Goal: Find specific page/section

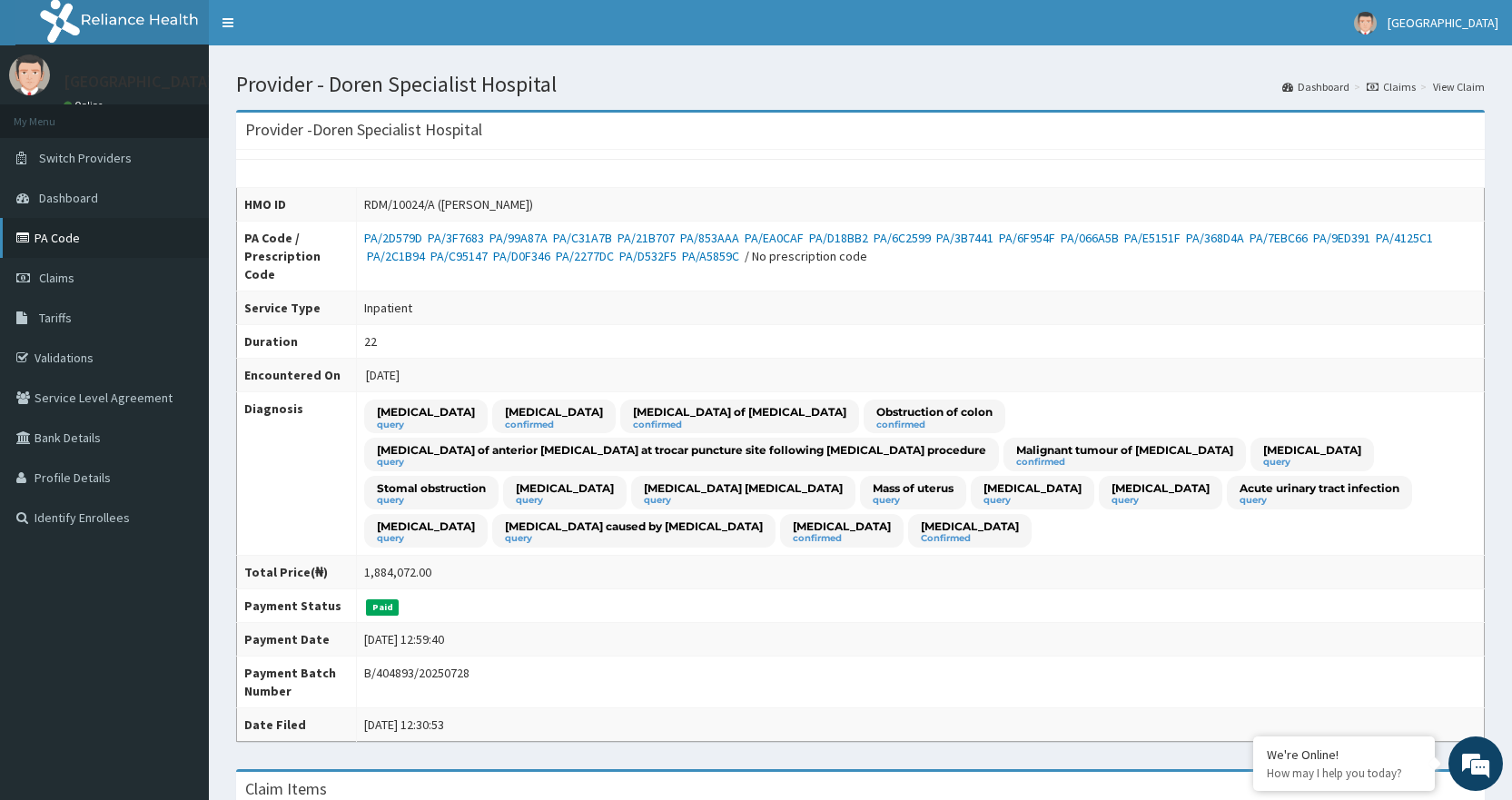
click at [78, 245] on link "PA Code" at bounding box center [104, 238] width 209 height 40
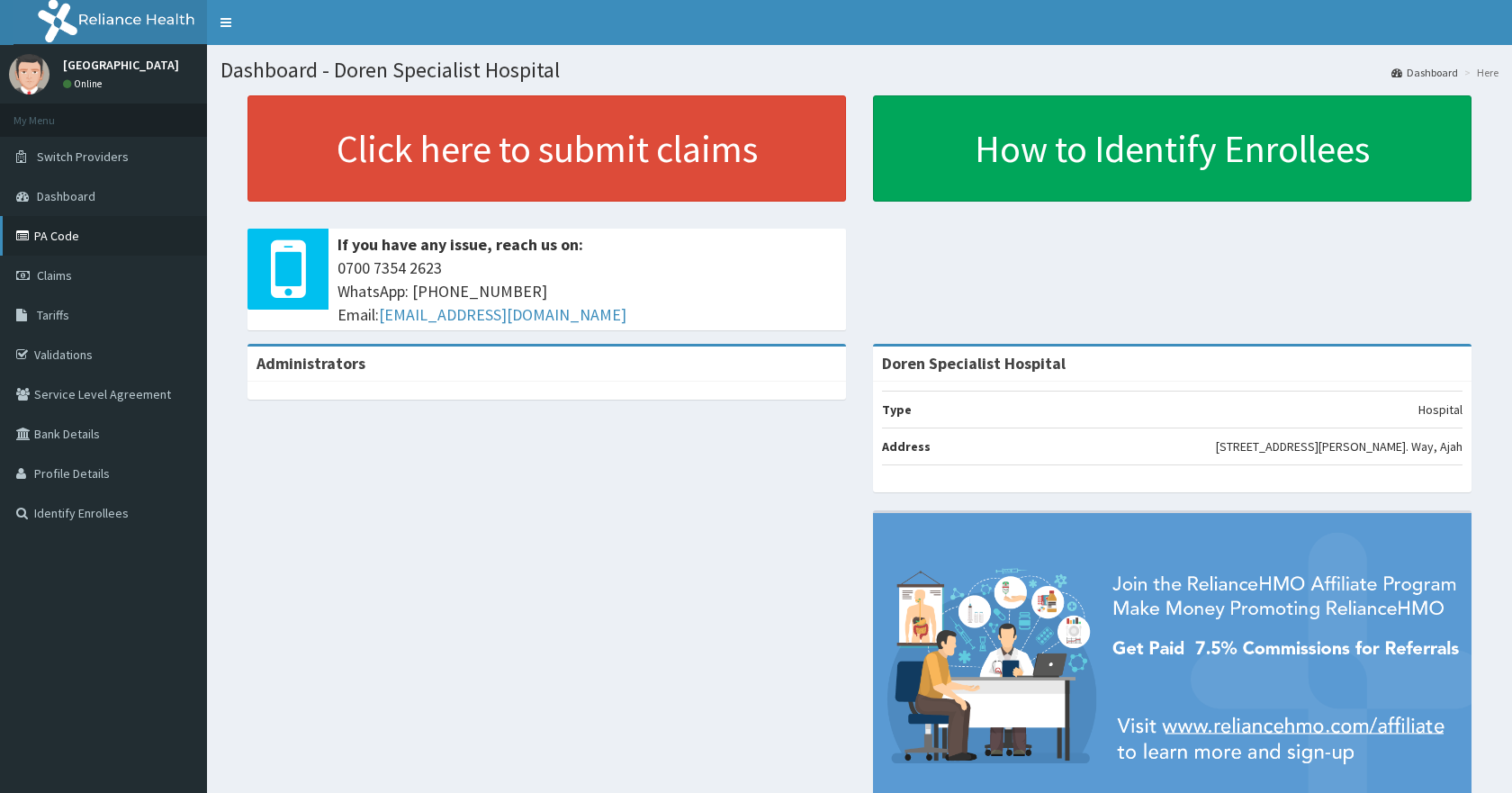
click at [60, 226] on link "PA Code" at bounding box center [103, 236] width 207 height 40
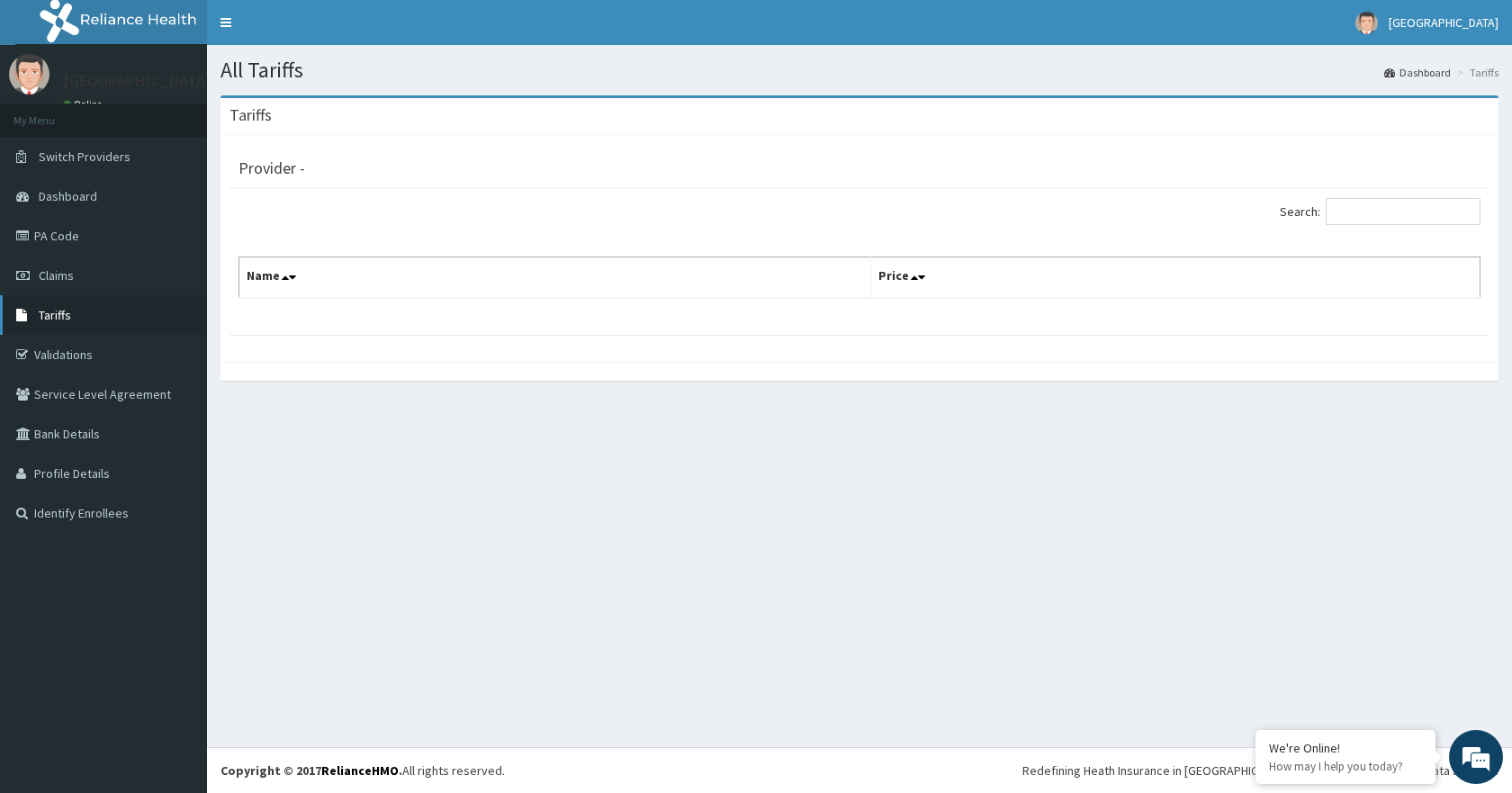
click at [53, 313] on span "Tariffs" at bounding box center [55, 315] width 32 height 16
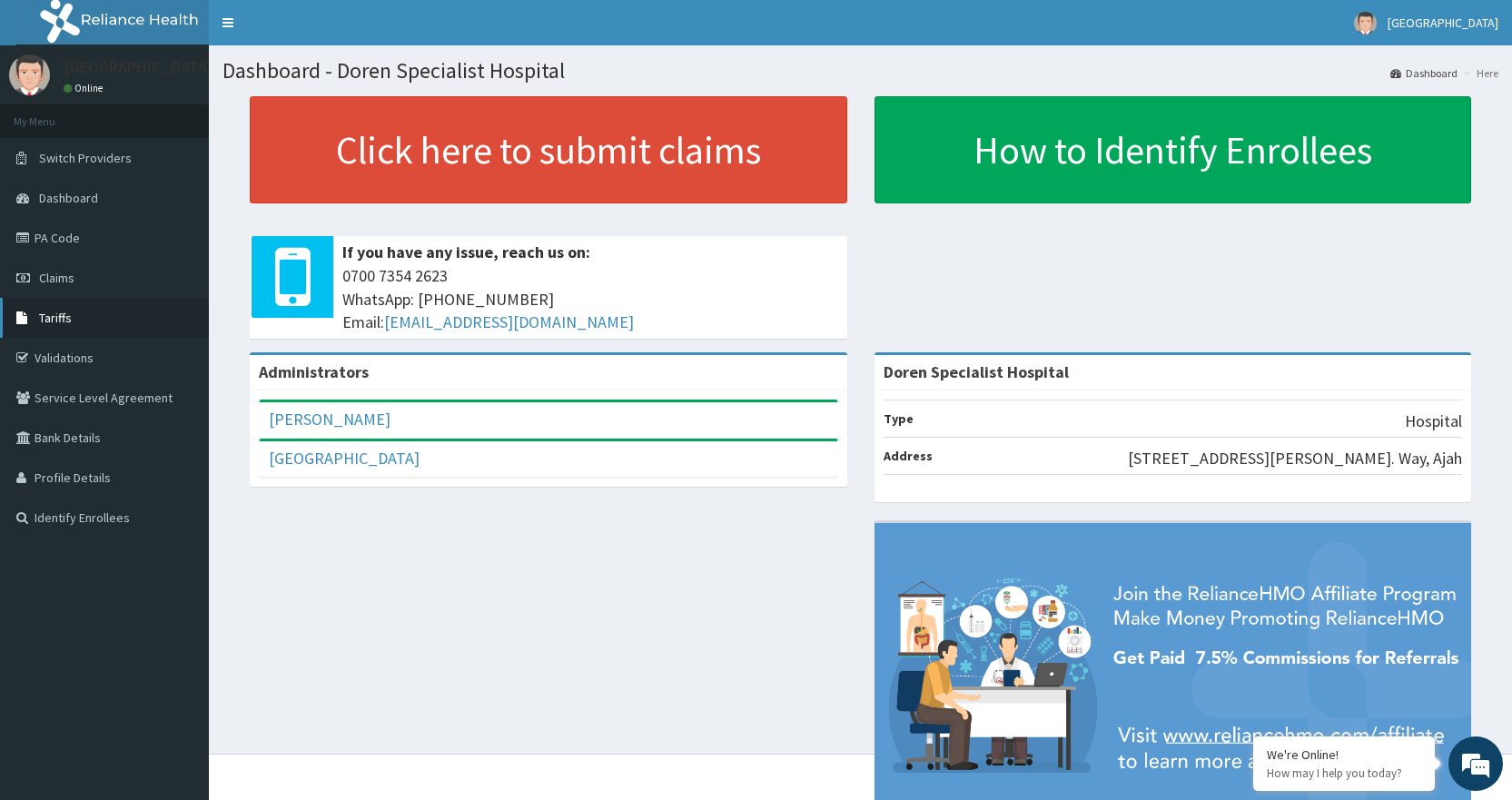
click at [59, 317] on span "Tariffs" at bounding box center [56, 318] width 33 height 16
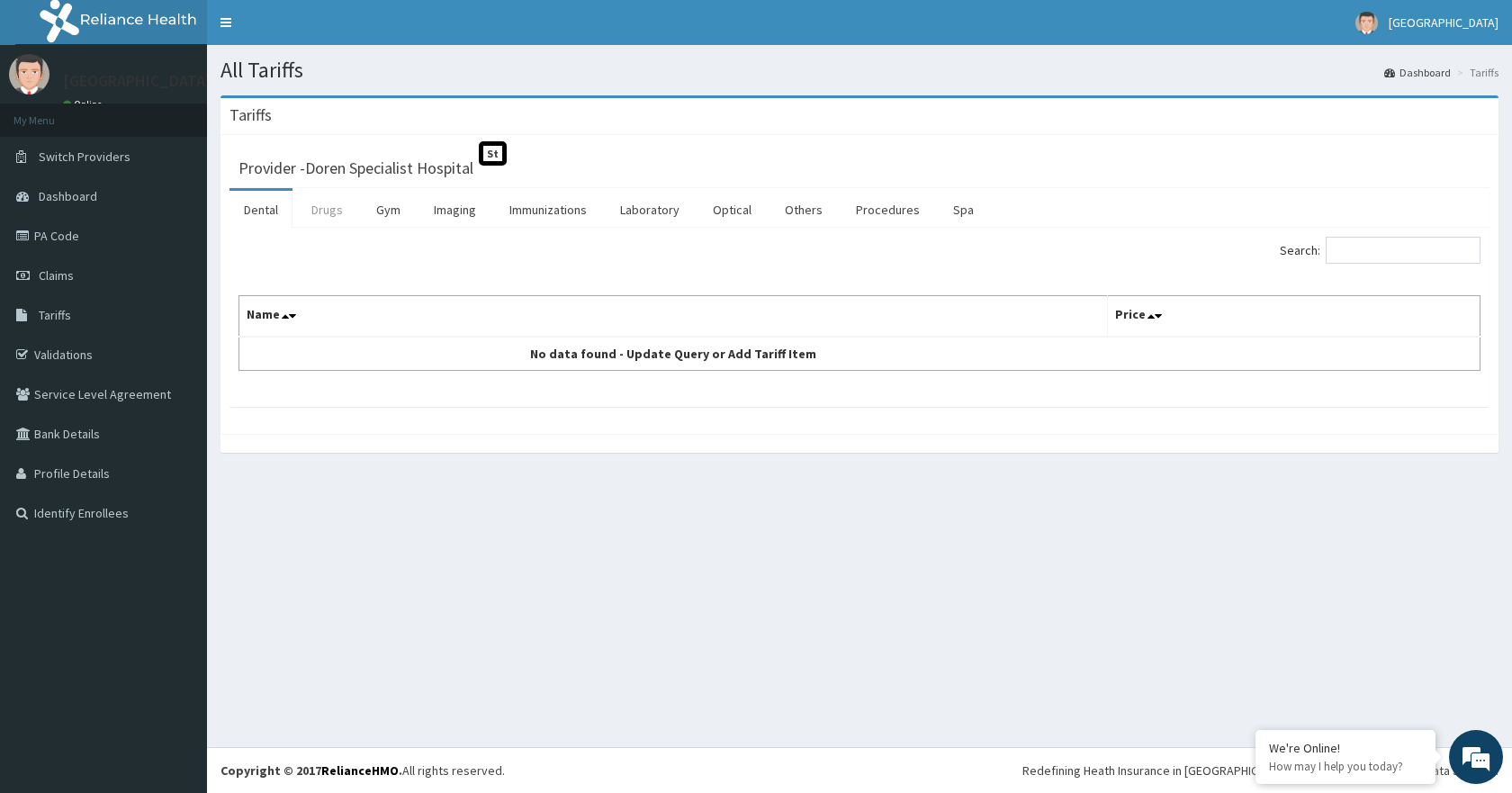
click at [326, 218] on link "Drugs" at bounding box center [327, 210] width 60 height 38
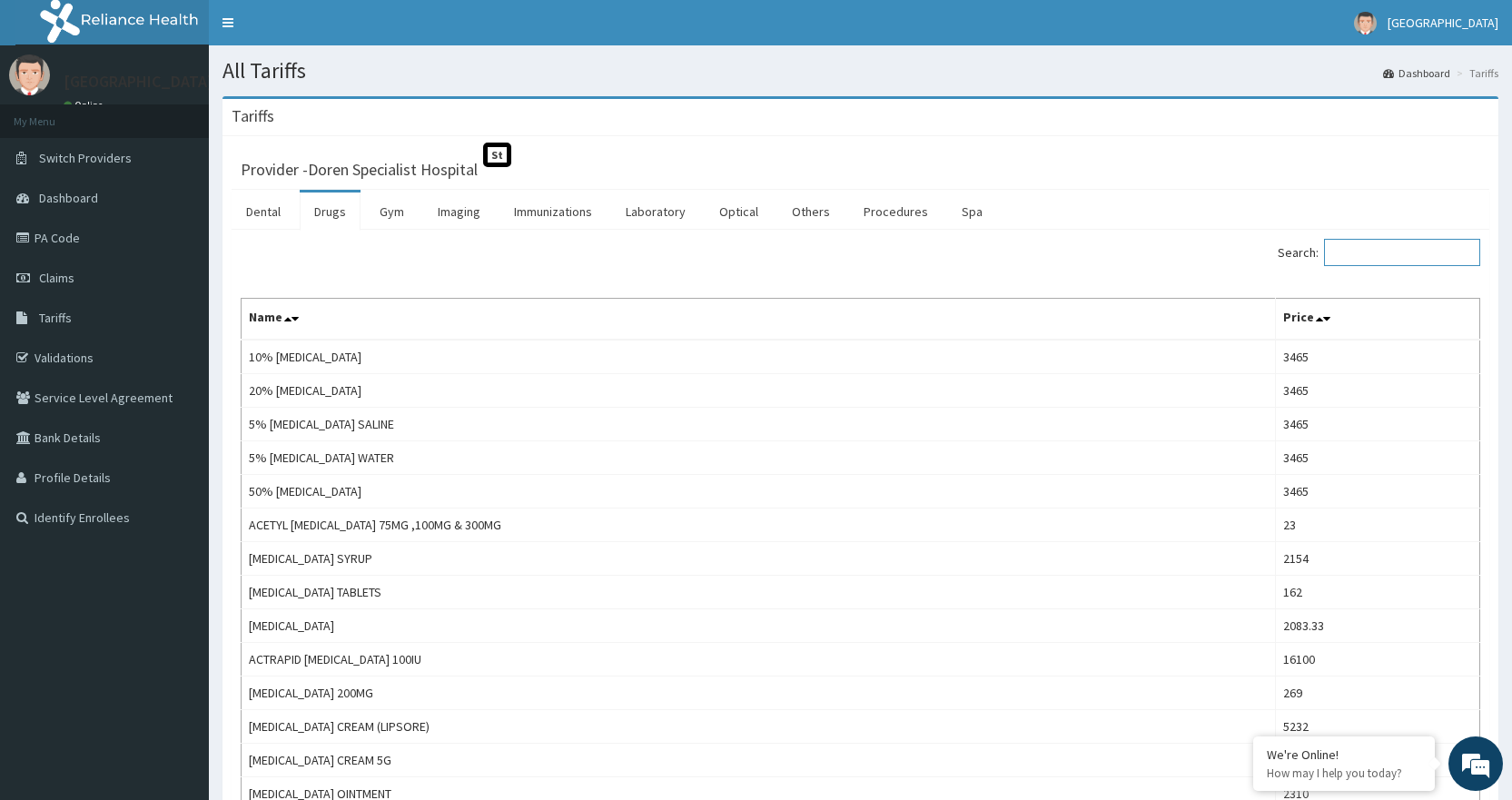
click at [1434, 256] on input "Search:" at bounding box center [1401, 252] width 156 height 27
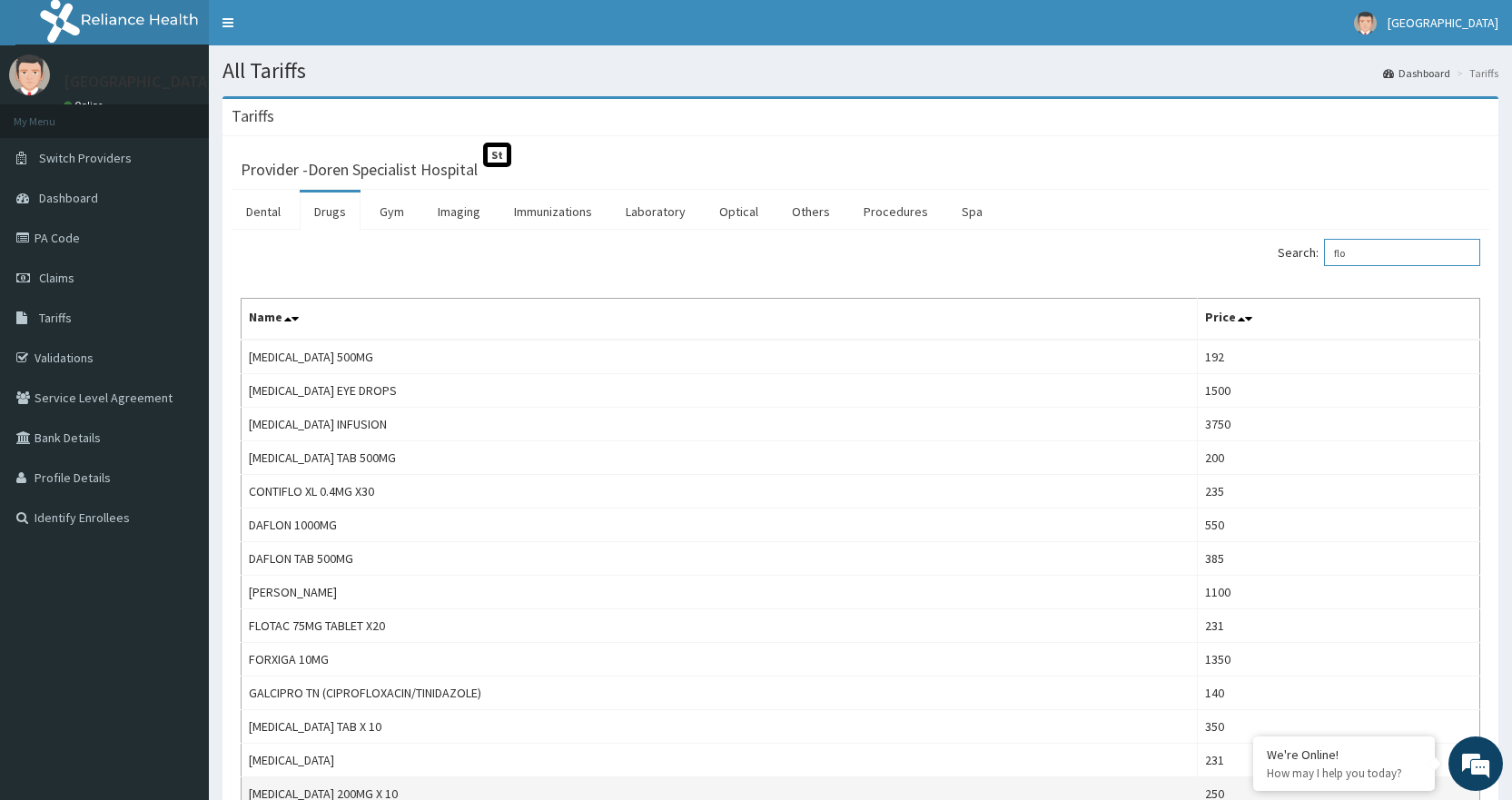
type input "flo"
